Goal: Task Accomplishment & Management: Complete application form

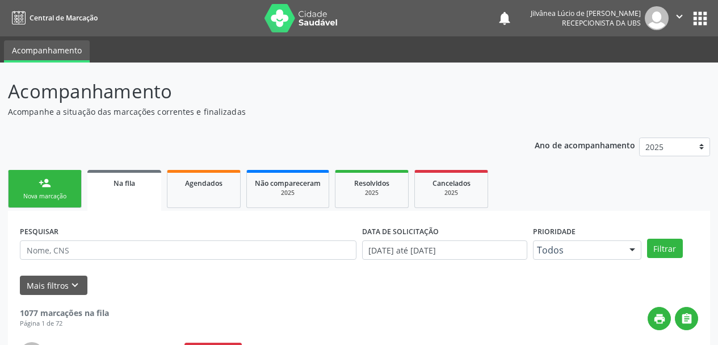
scroll to position [30, 0]
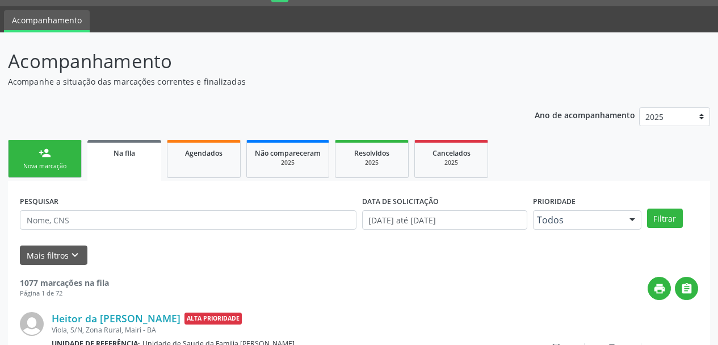
click at [57, 153] on link "person_add Nova marcação" at bounding box center [45, 159] width 74 height 38
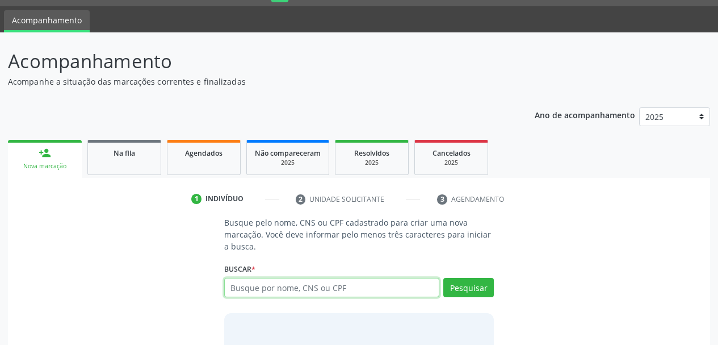
click at [264, 295] on input "text" at bounding box center [332, 287] width 216 height 19
type input "706707508695116"
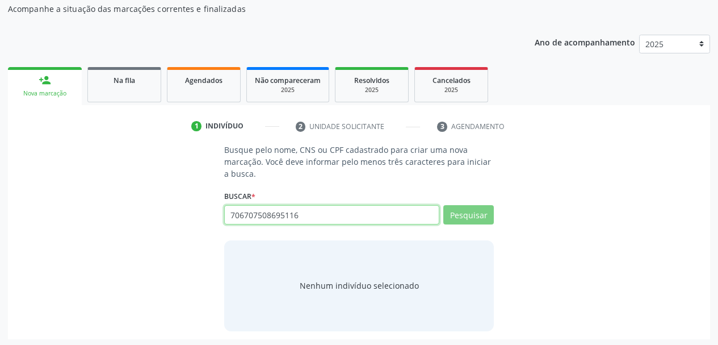
scroll to position [105, 0]
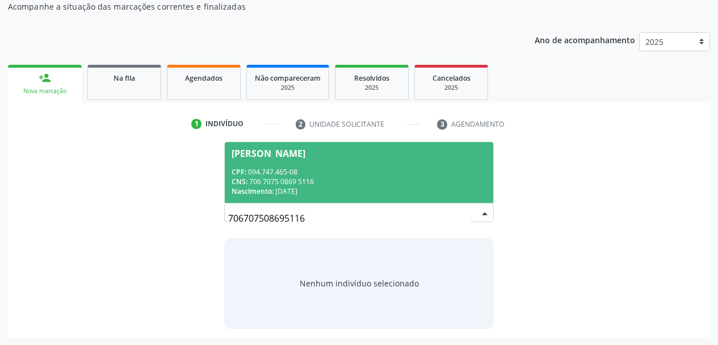
click at [250, 174] on div "CPF: 094.747.465-08" at bounding box center [359, 172] width 255 height 10
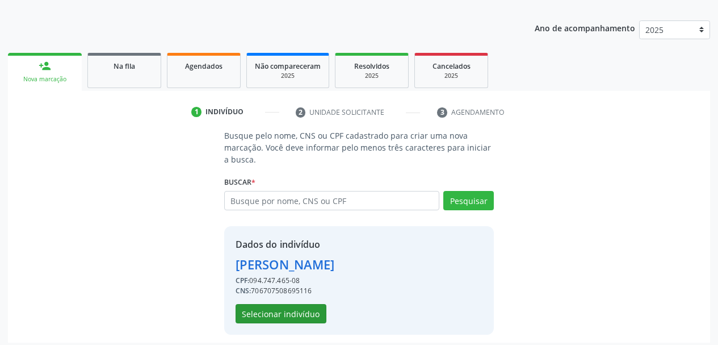
scroll to position [123, 0]
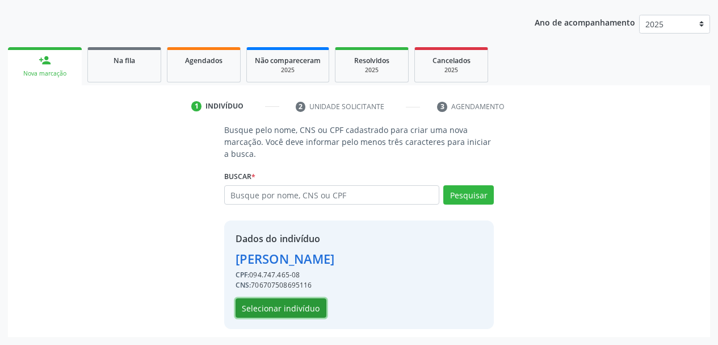
click at [280, 315] on button "Selecionar indivíduo" at bounding box center [281, 307] width 91 height 19
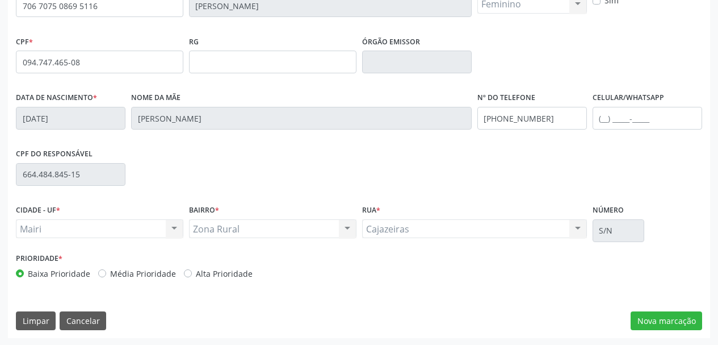
scroll to position [271, 0]
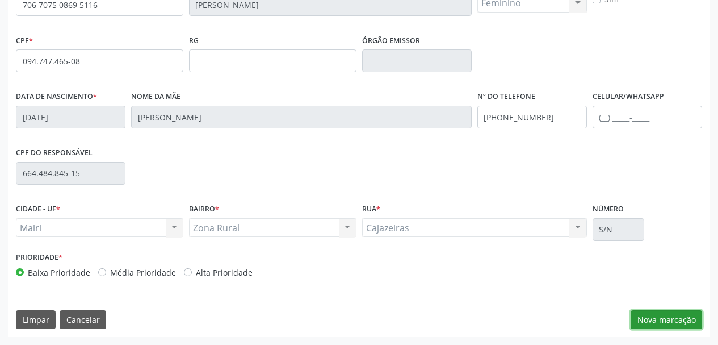
click at [676, 322] on button "Nova marcação" at bounding box center [667, 319] width 72 height 19
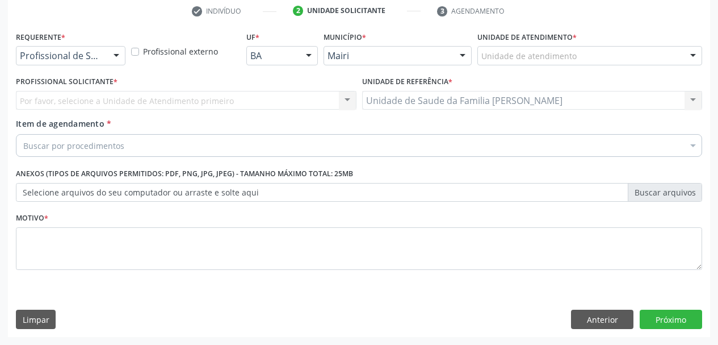
scroll to position [218, 0]
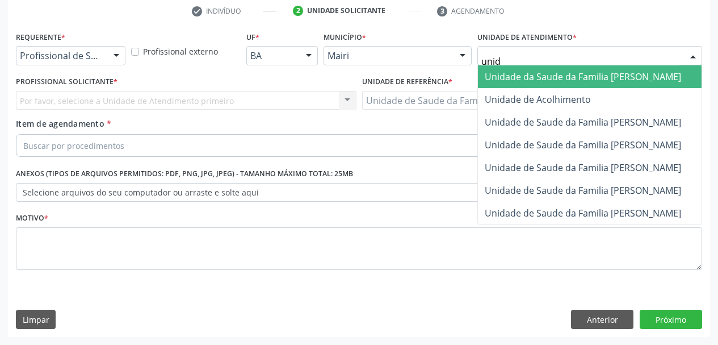
type input "unida"
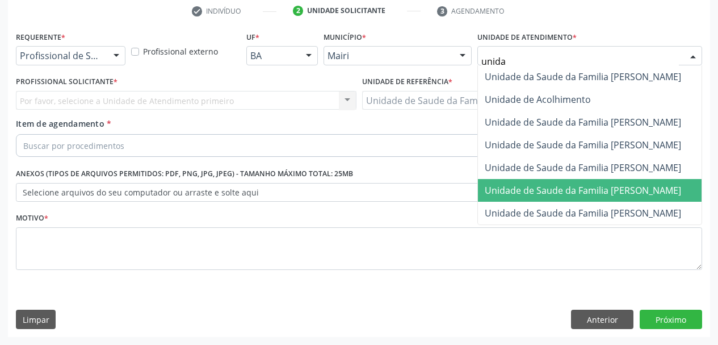
click at [589, 194] on span "Unidade de Saude da Familia [PERSON_NAME]" at bounding box center [583, 190] width 196 height 12
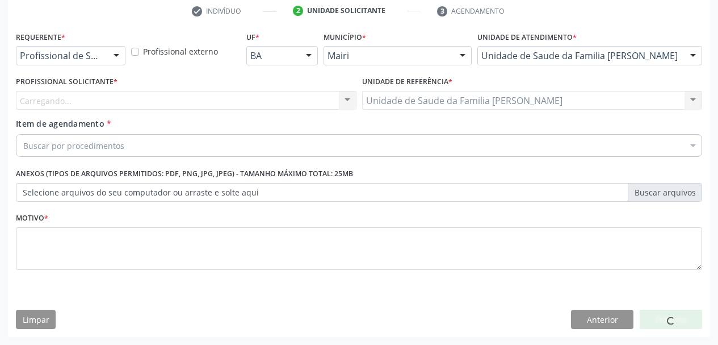
click at [86, 99] on div "Carregando... Nenhum resultado encontrado para: " " Não há nenhuma opção para s…" at bounding box center [186, 100] width 341 height 19
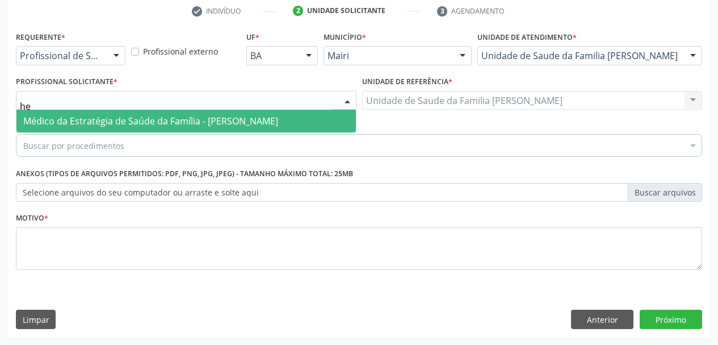
type input "h"
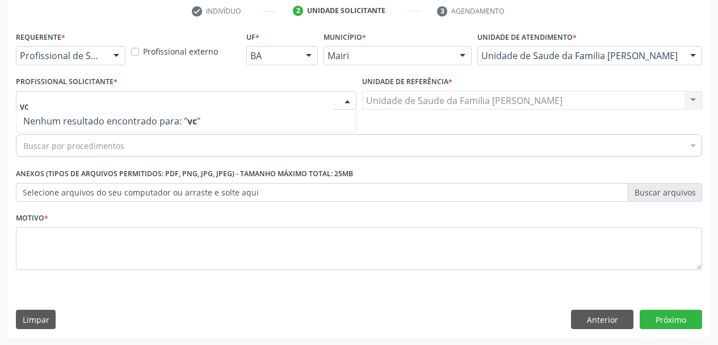
type input "v"
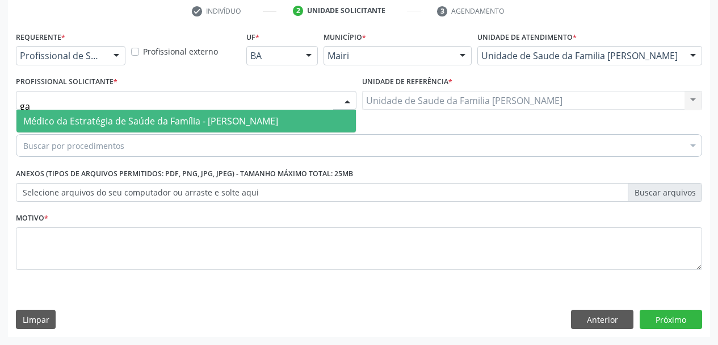
type input "g"
type input "vict"
click at [73, 125] on span "Médico da Estratégia de Saúde da Família - [PERSON_NAME]" at bounding box center [150, 121] width 255 height 12
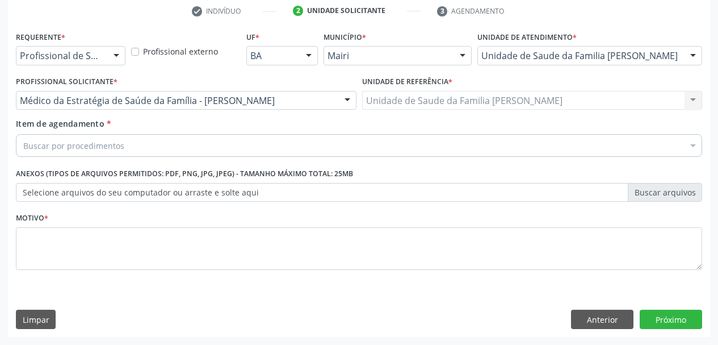
click at [76, 160] on div "Item de agendamento * Buscar por procedimentos Selecionar todos 0604320140 - Ab…" at bounding box center [359, 140] width 692 height 44
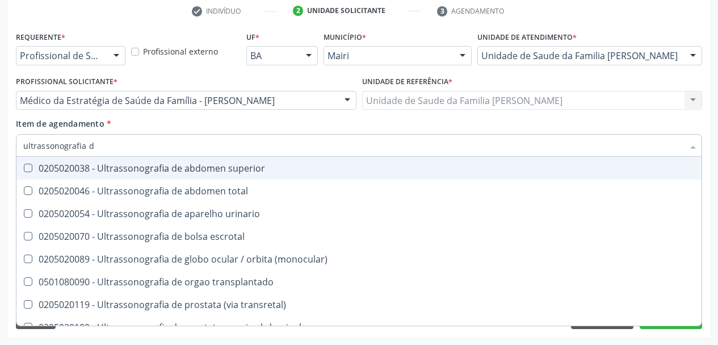
type input "ultrassonografia"
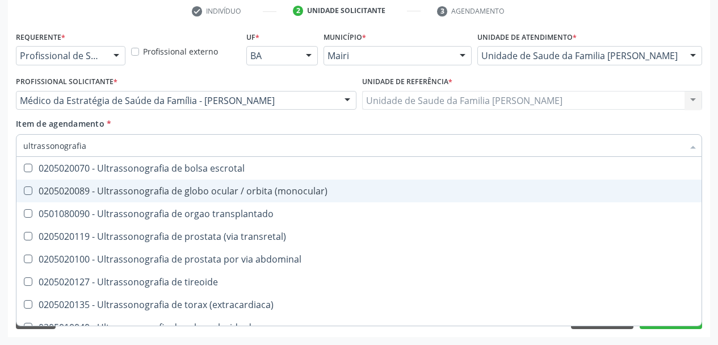
scroll to position [57, 0]
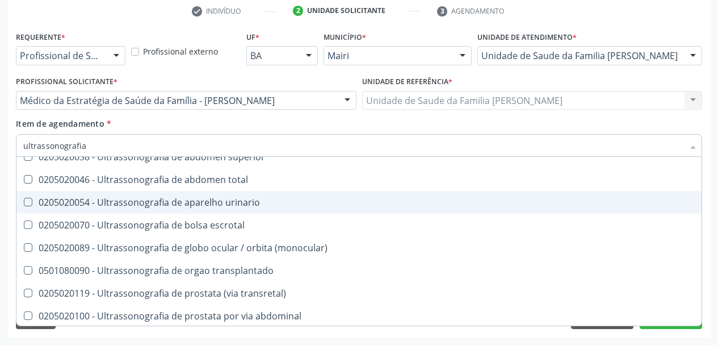
click at [149, 203] on div "0205020054 - Ultrassonografia de aparelho urinario" at bounding box center [359, 202] width 672 height 9
checkbox urinario "true"
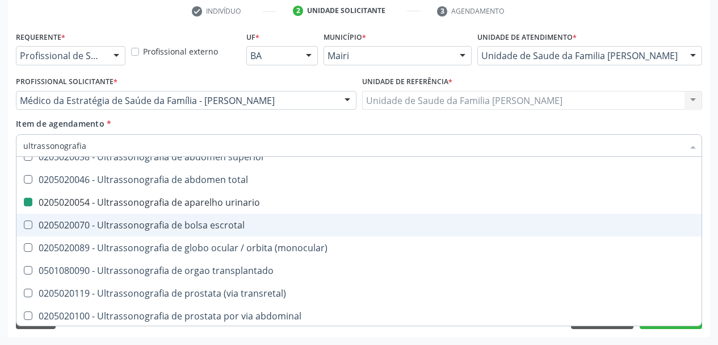
click at [3, 224] on div "Acompanhamento Acompanhe a situação das marcações correntes e finalizadas Relat…" at bounding box center [359, 94] width 718 height 500
checkbox ultrassonografia "true"
checkbox urinario "false"
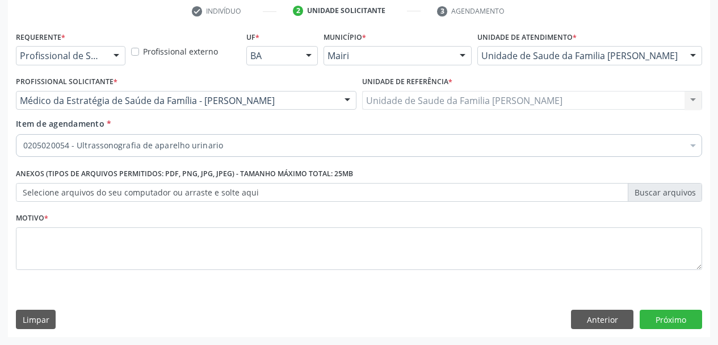
scroll to position [0, 0]
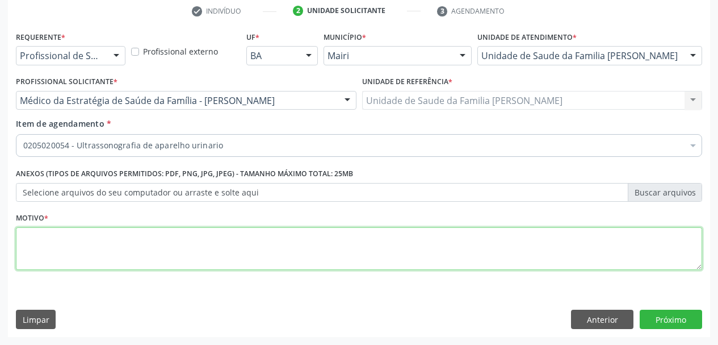
click at [66, 242] on textarea at bounding box center [359, 248] width 686 height 43
type textarea "Urolitiase?"
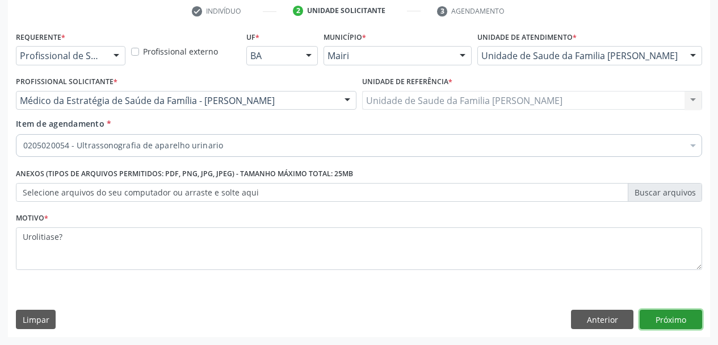
click at [680, 323] on button "Próximo" at bounding box center [671, 318] width 62 height 19
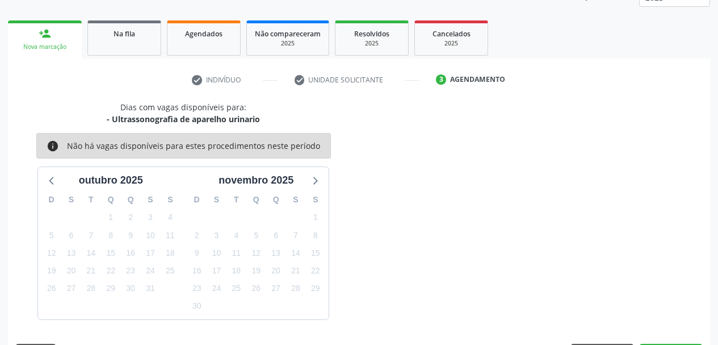
scroll to position [183, 0]
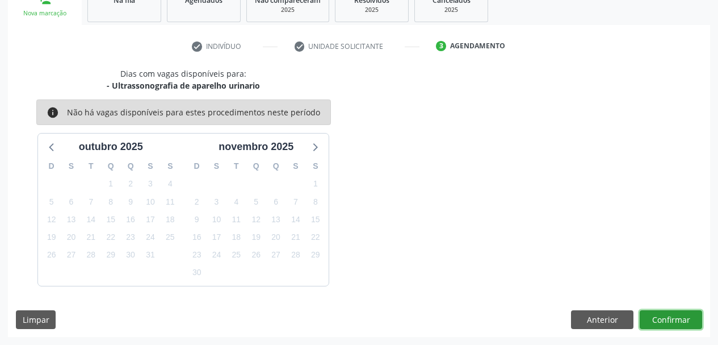
click at [672, 328] on button "Confirmar" at bounding box center [671, 319] width 62 height 19
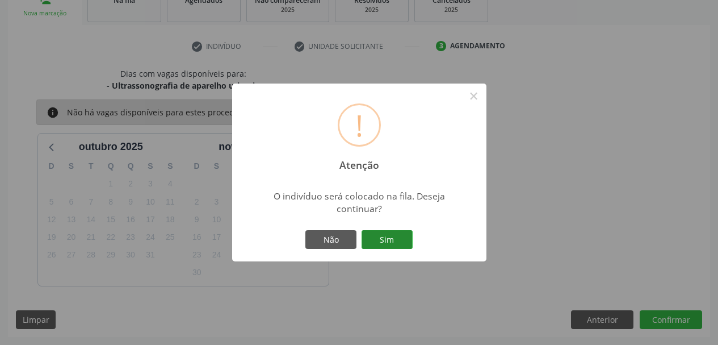
click at [388, 241] on button "Sim" at bounding box center [387, 239] width 51 height 19
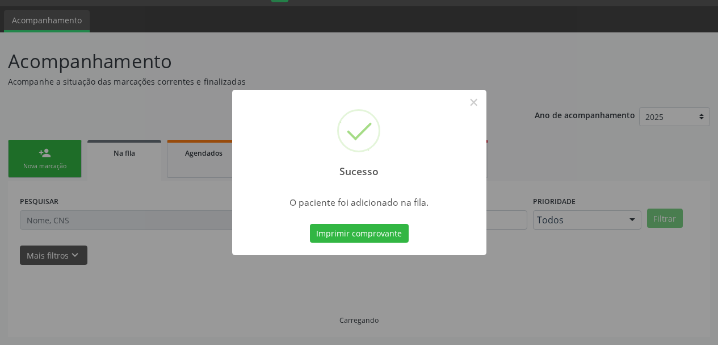
scroll to position [30, 0]
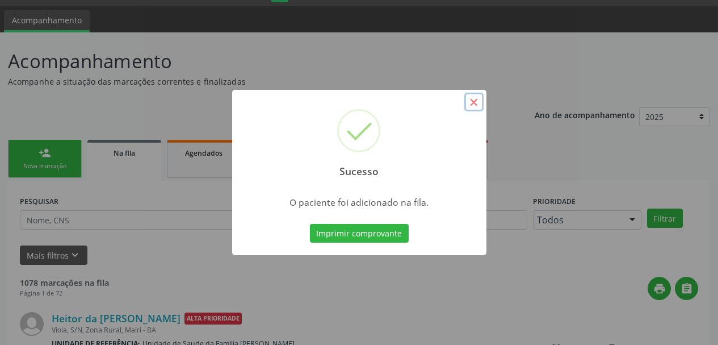
click at [474, 98] on button "×" at bounding box center [473, 102] width 19 height 19
